Goal: Task Accomplishment & Management: Use online tool/utility

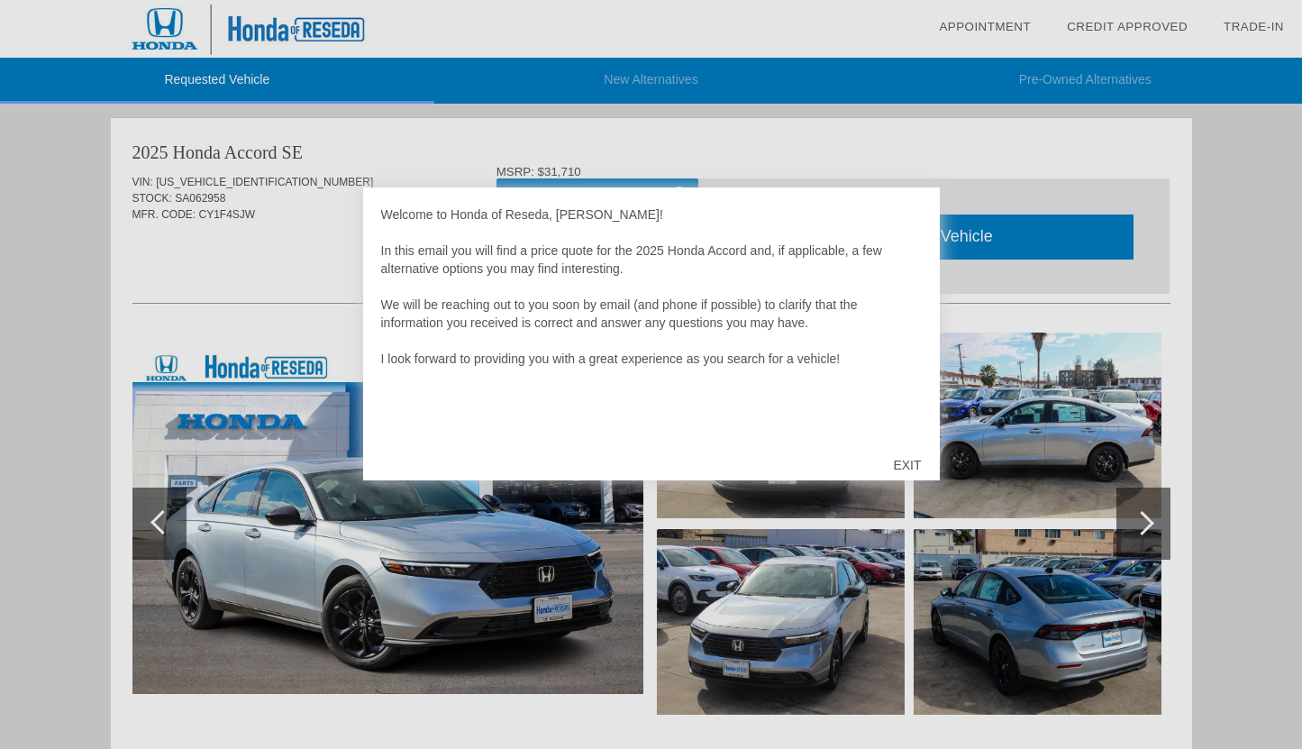
click at [908, 459] on div "EXIT" at bounding box center [907, 465] width 64 height 54
click at [905, 461] on div "EXIT" at bounding box center [907, 465] width 64 height 54
